Goal: Submit feedback/report problem

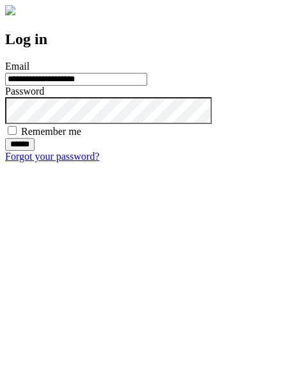
type input "**********"
click at [35, 151] on input "******" at bounding box center [19, 144] width 29 height 13
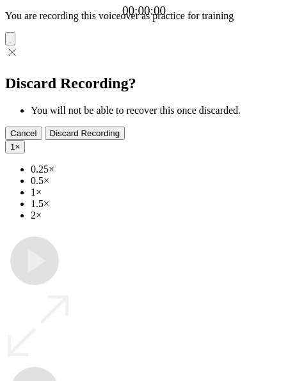
type input "**********"
